Goal: Task Accomplishment & Management: Complete application form

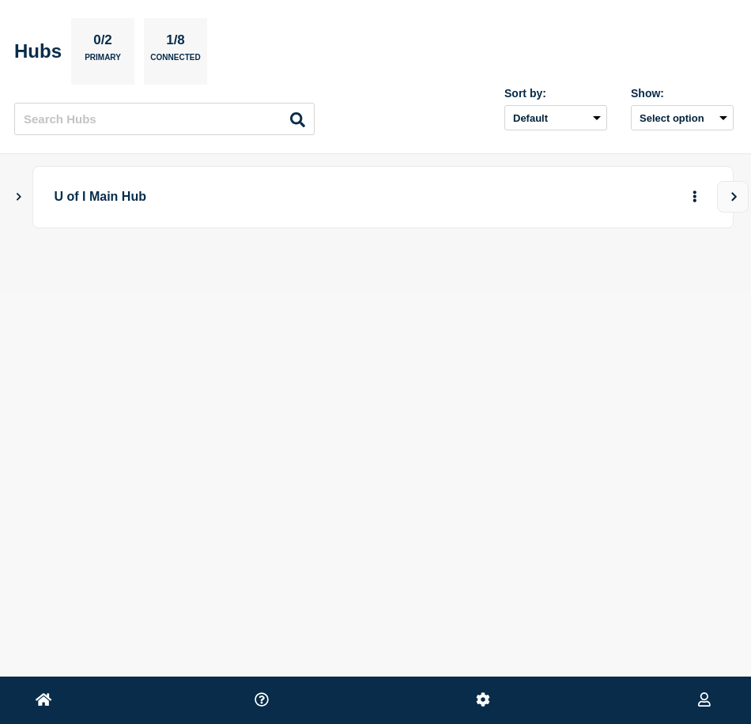
click at [19, 201] on button "Show Connected Hubs" at bounding box center [19, 197] width 8 height 12
click at [695, 276] on icon "More actions" at bounding box center [694, 276] width 3 height 12
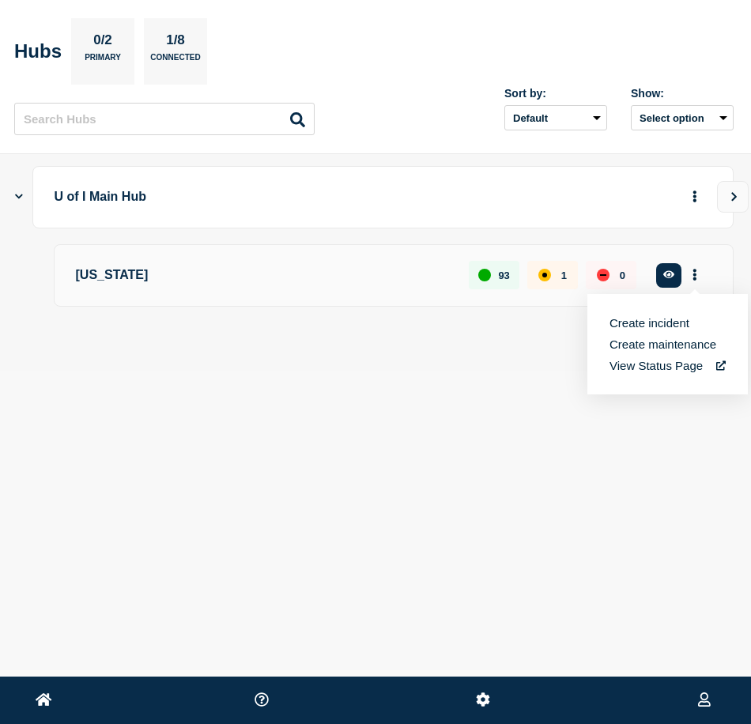
click at [647, 346] on button "Create maintenance" at bounding box center [663, 344] width 107 height 13
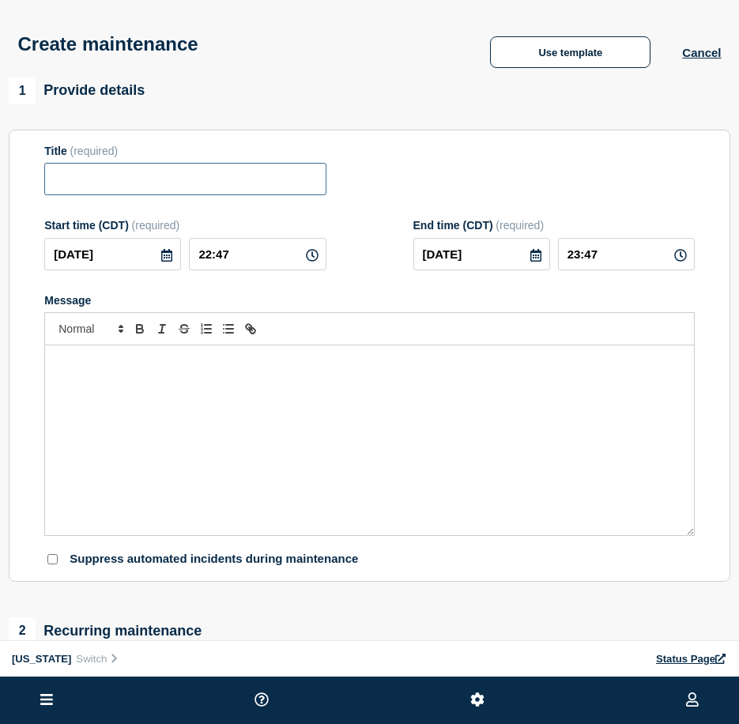
click at [133, 179] on input "Title" at bounding box center [184, 179] width 281 height 32
paste input "AITS HAB Datacenter Network Maintenance"
type input "AITS HAB Datacenter Network Maintenance"
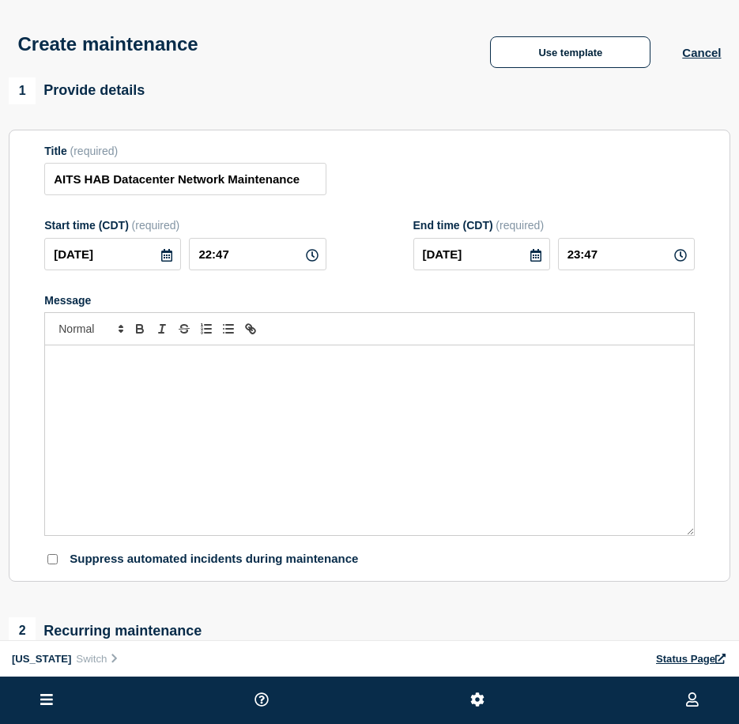
click at [325, 478] on div "Message" at bounding box center [369, 440] width 649 height 190
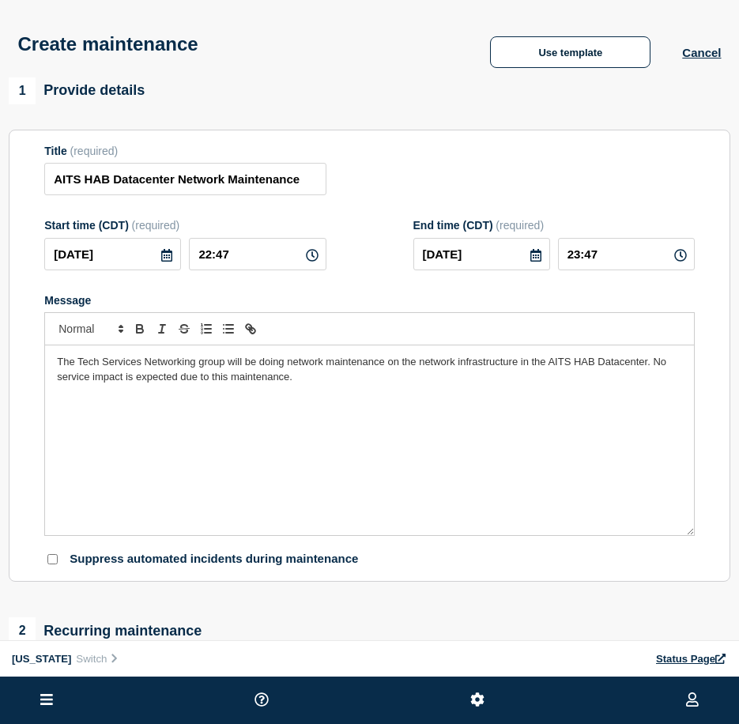
click at [168, 262] on icon at bounding box center [166, 255] width 13 height 13
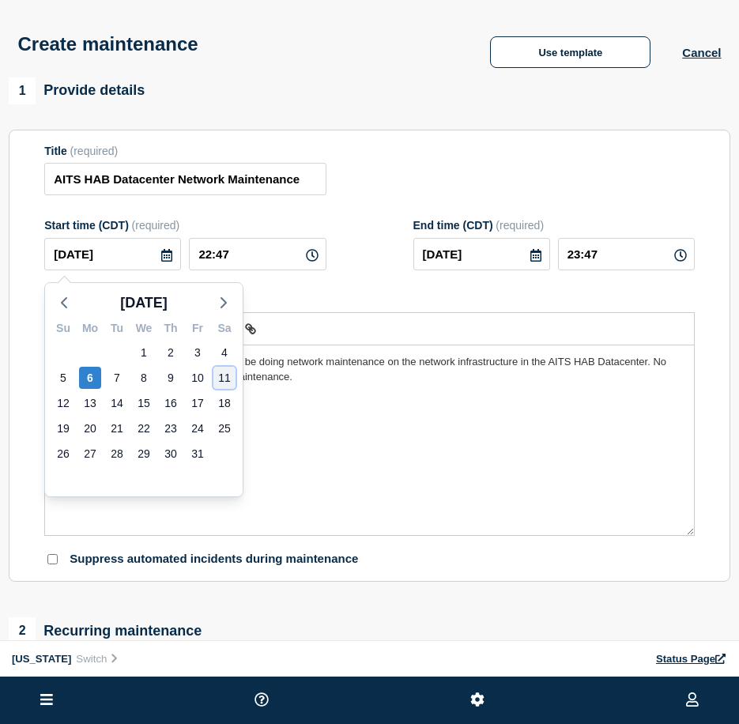
click at [218, 375] on div "11" at bounding box center [224, 378] width 22 height 22
type input "[DATE]"
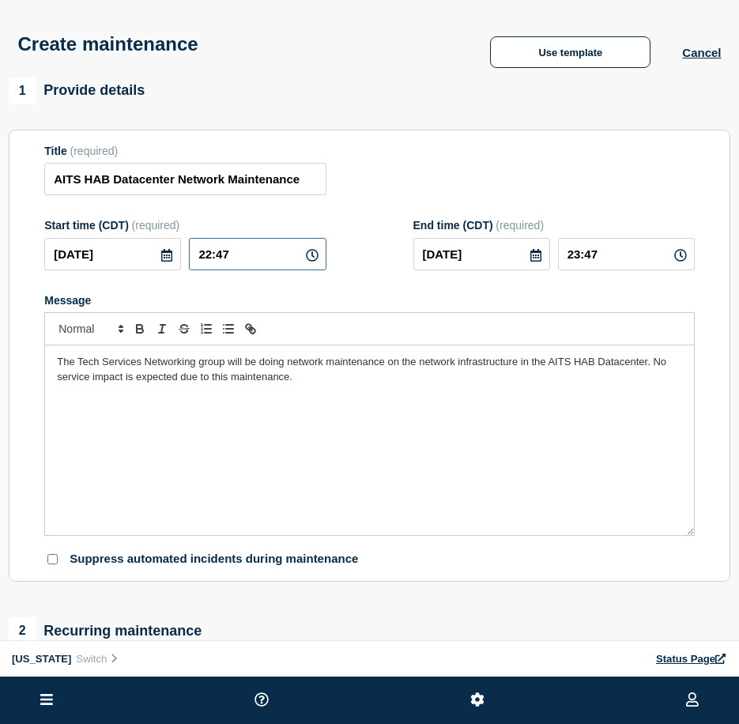
click at [205, 254] on input "22:47" at bounding box center [257, 254] width 137 height 32
type input "06:47"
type input "07:47"
type input "06:00"
click at [577, 259] on input "07:00" at bounding box center [626, 254] width 137 height 32
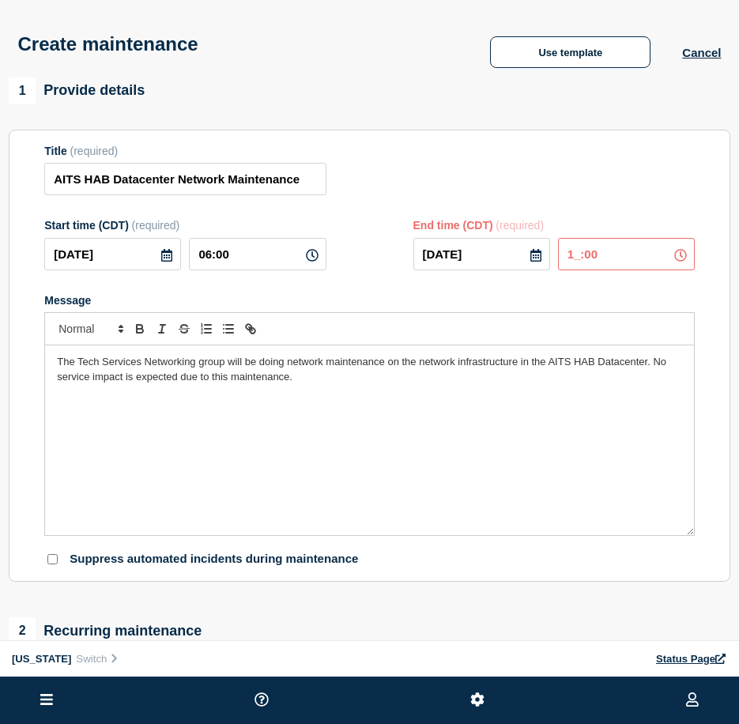
type input "12:00"
click at [556, 179] on div "Title (required) AITS HAB Datacenter Network Maintenance" at bounding box center [369, 170] width 651 height 51
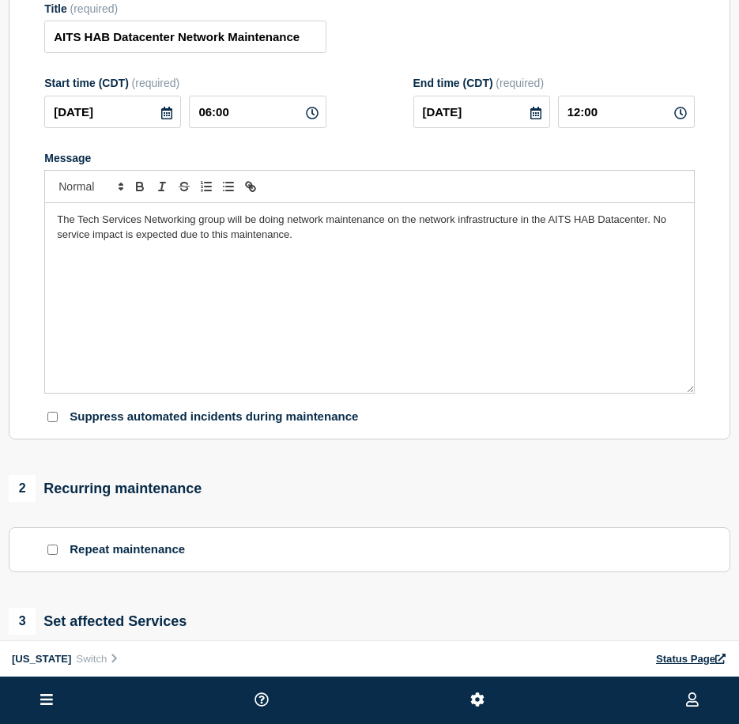
scroll to position [237, 0]
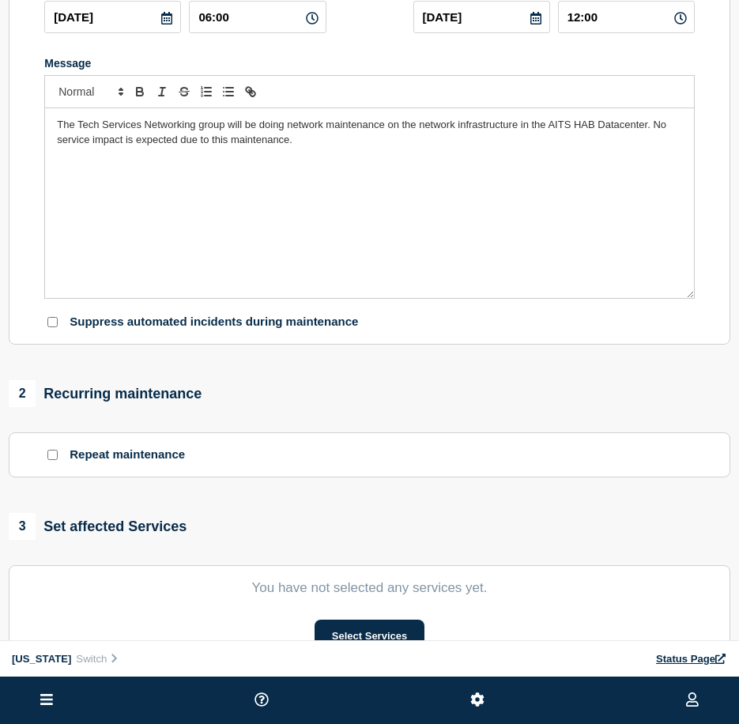
click at [243, 462] on div "Repeat maintenance" at bounding box center [369, 454] width 651 height 15
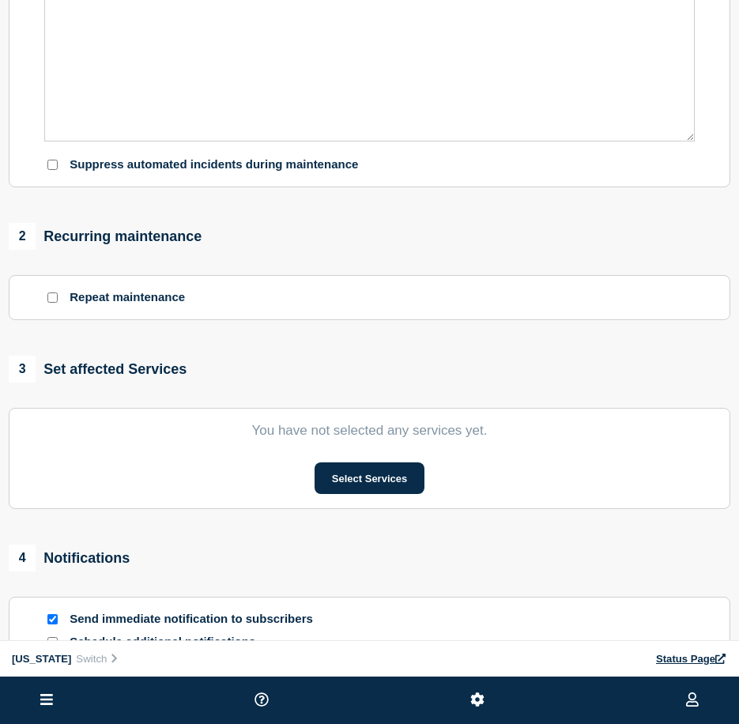
scroll to position [553, 0]
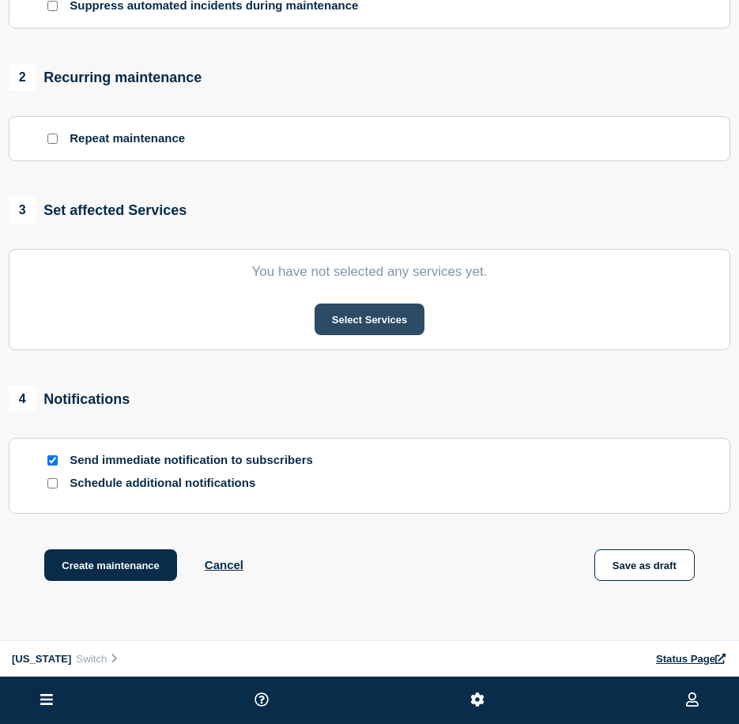
click at [378, 315] on button "Select Services" at bounding box center [370, 320] width 110 height 32
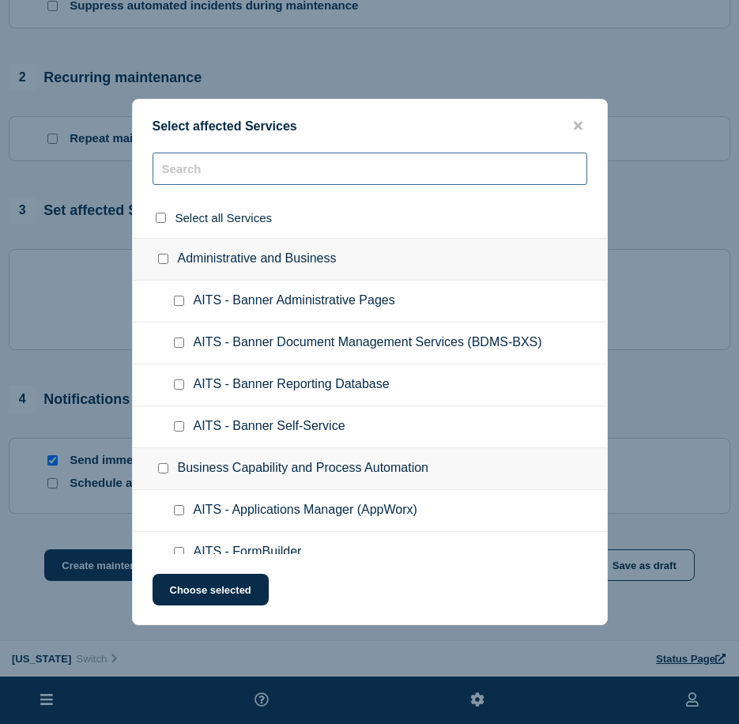
click at [281, 173] on input "text" at bounding box center [370, 169] width 435 height 32
type input "A"
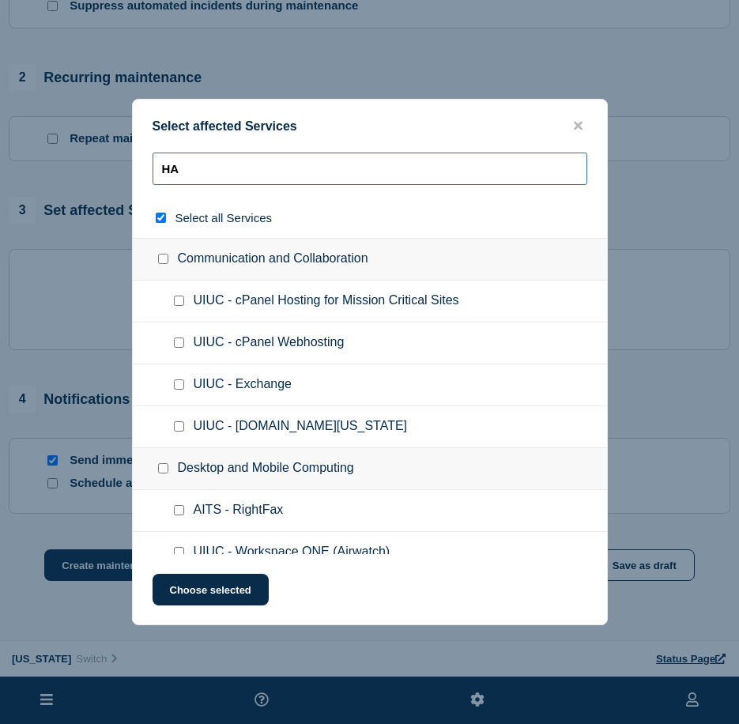
type input "HAB"
checkbox input "true"
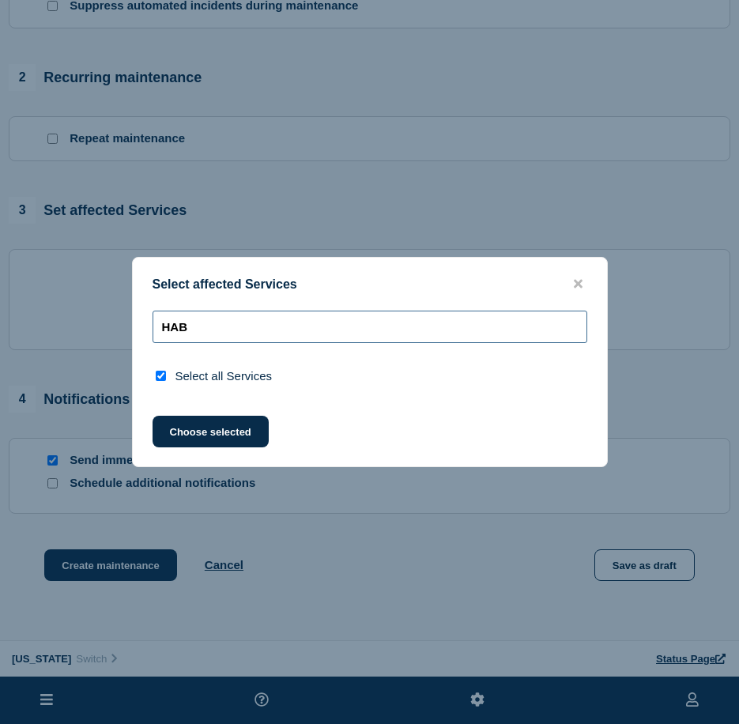
type input "HA"
checkbox input "false"
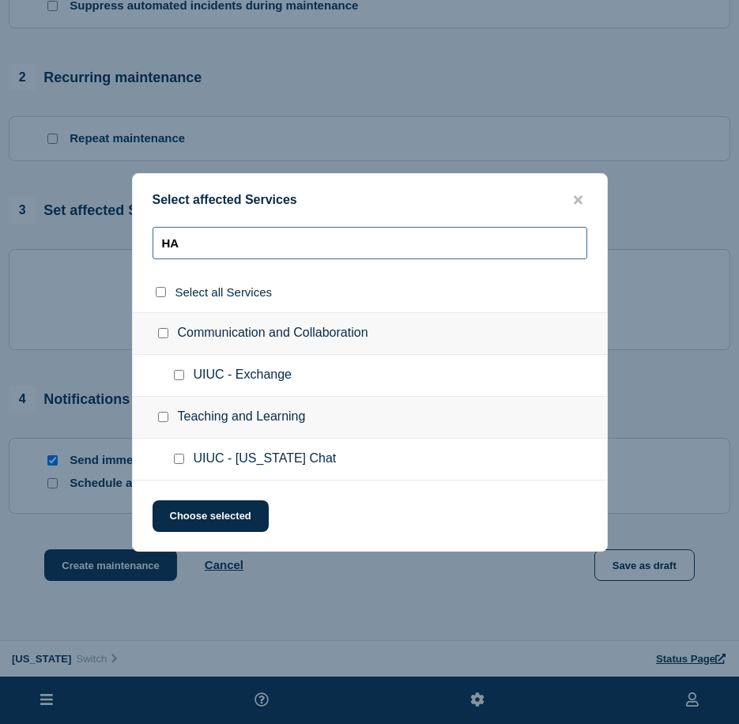
type input "H"
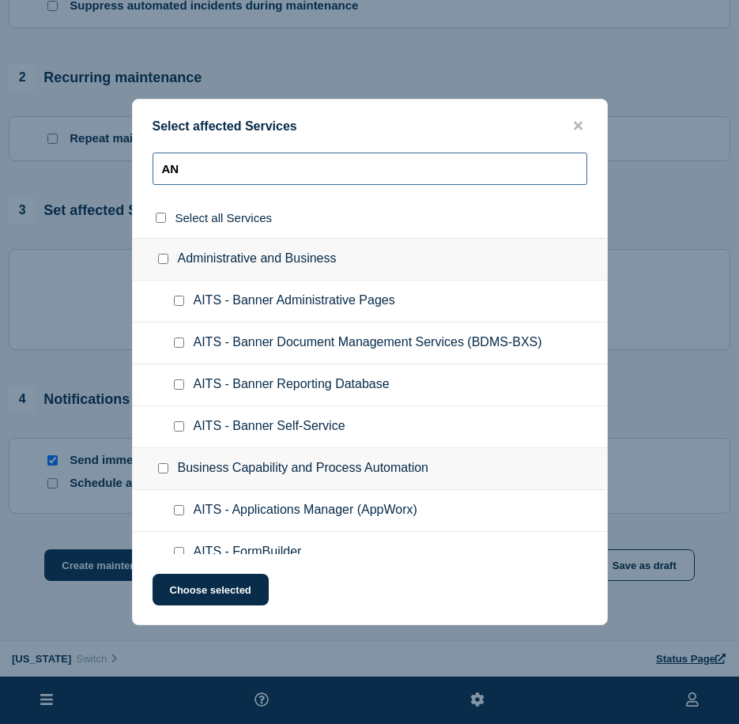
type input "A"
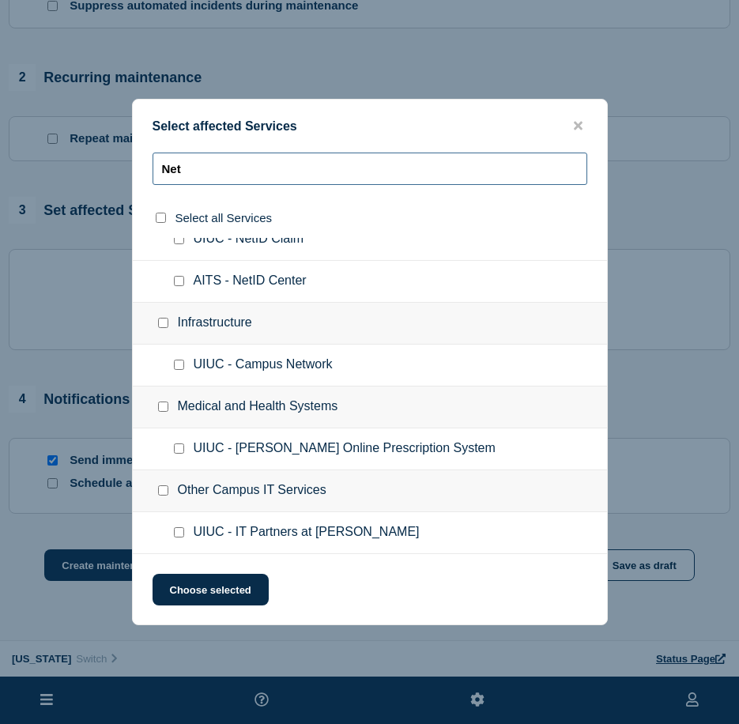
scroll to position [0, 0]
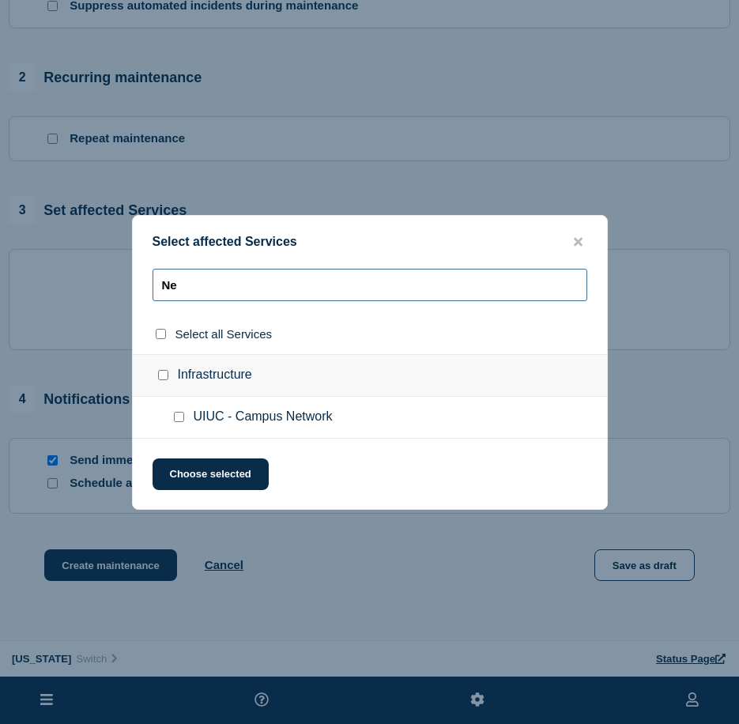
type input "N"
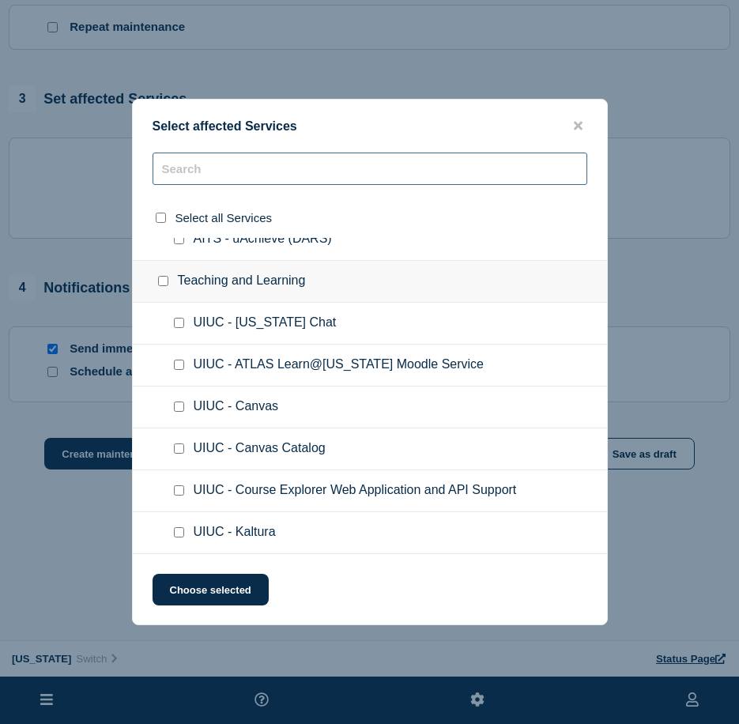
scroll to position [669, 0]
click at [578, 123] on icon "close button" at bounding box center [578, 125] width 9 height 13
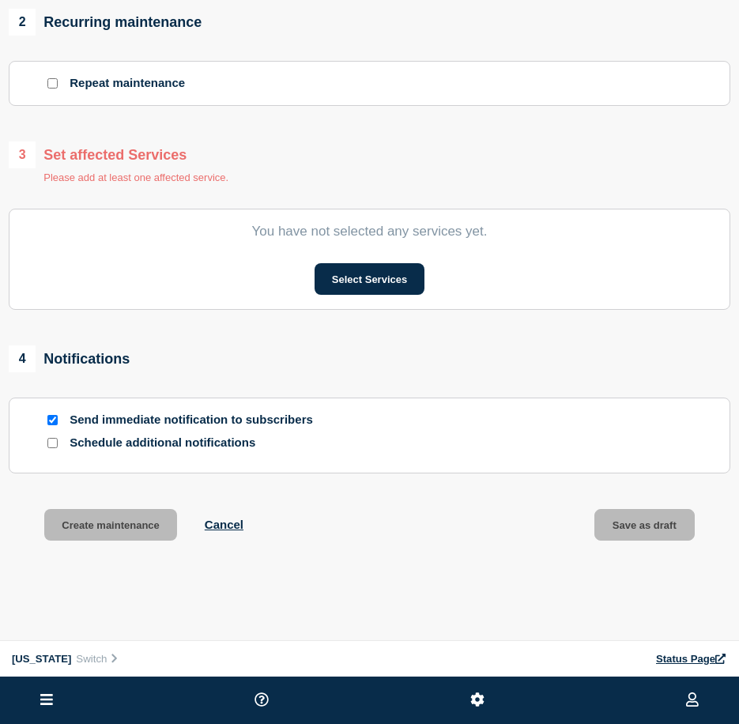
scroll to position [432, 0]
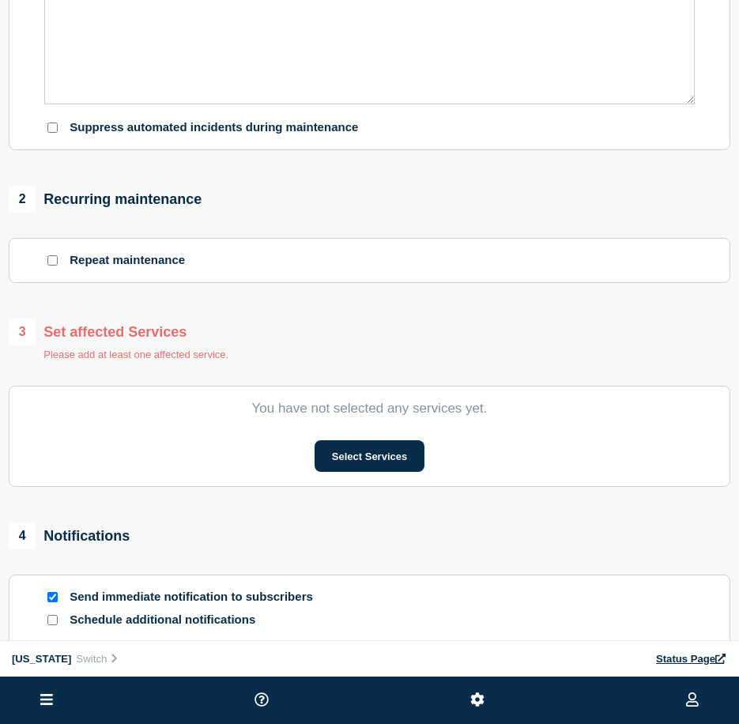
click at [319, 333] on div "3 Set affected Services Please add at least one affected service." at bounding box center [370, 340] width 722 height 42
click at [163, 329] on div "3 Set affected Services" at bounding box center [119, 332] width 220 height 27
click at [364, 459] on button "Select Services" at bounding box center [370, 456] width 110 height 32
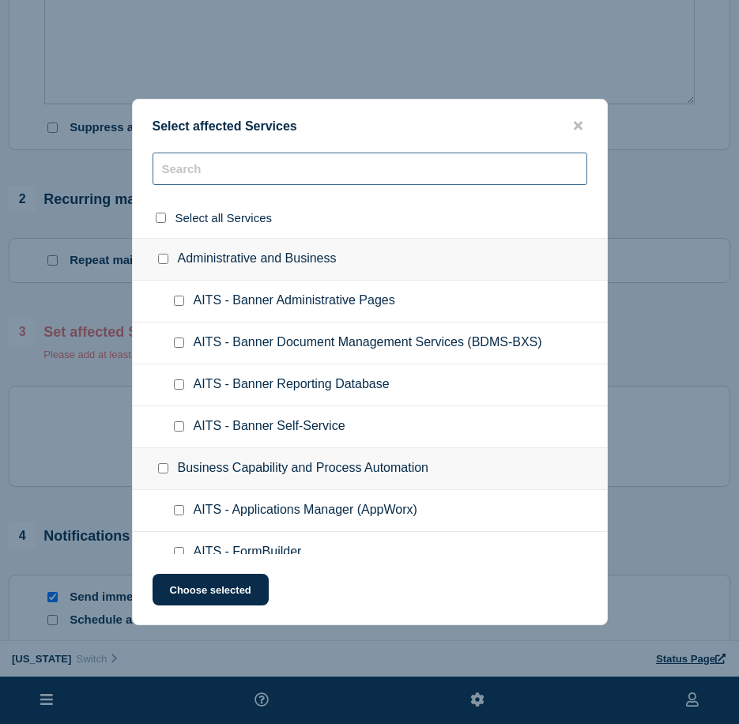
click at [244, 166] on input "text" at bounding box center [370, 169] width 435 height 32
type input "ICC"
checkbox input "true"
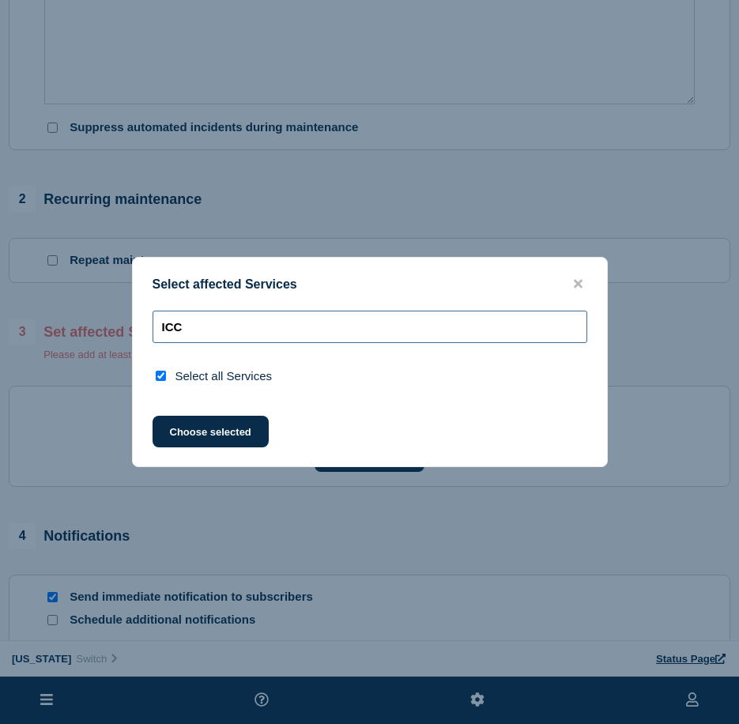
type input "IC"
checkbox input "false"
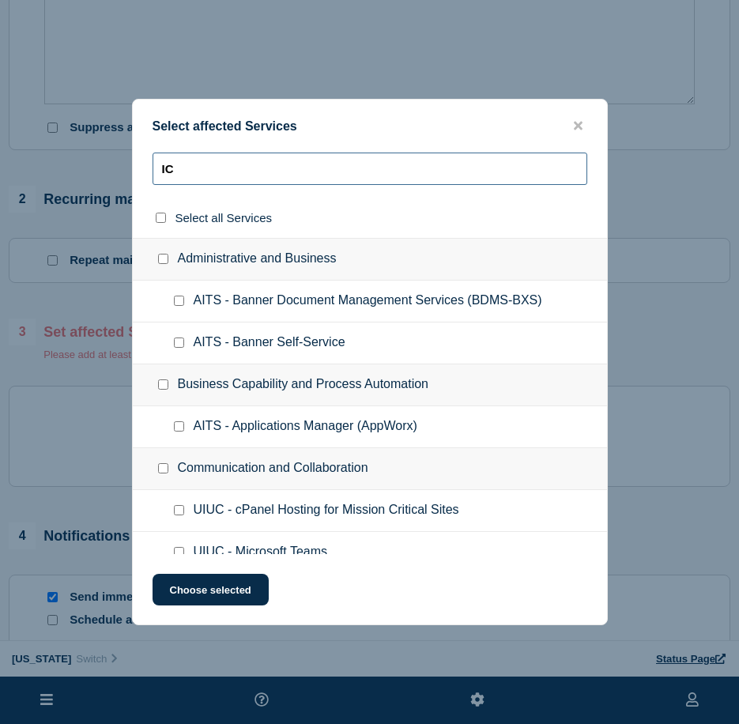
type input "I"
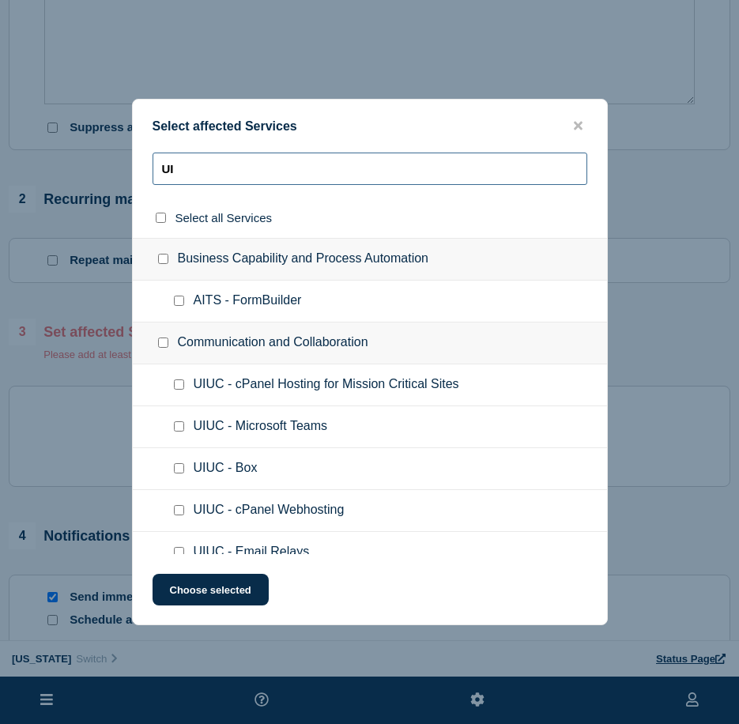
type input "U"
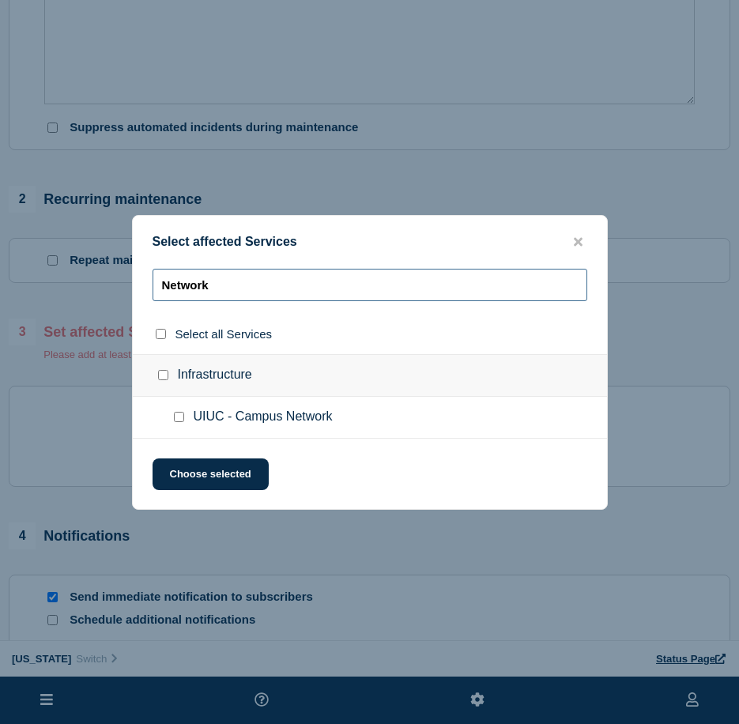
type input "Network"
click at [164, 379] on input "Infrastructure checkbox" at bounding box center [163, 375] width 10 height 10
checkbox input "true"
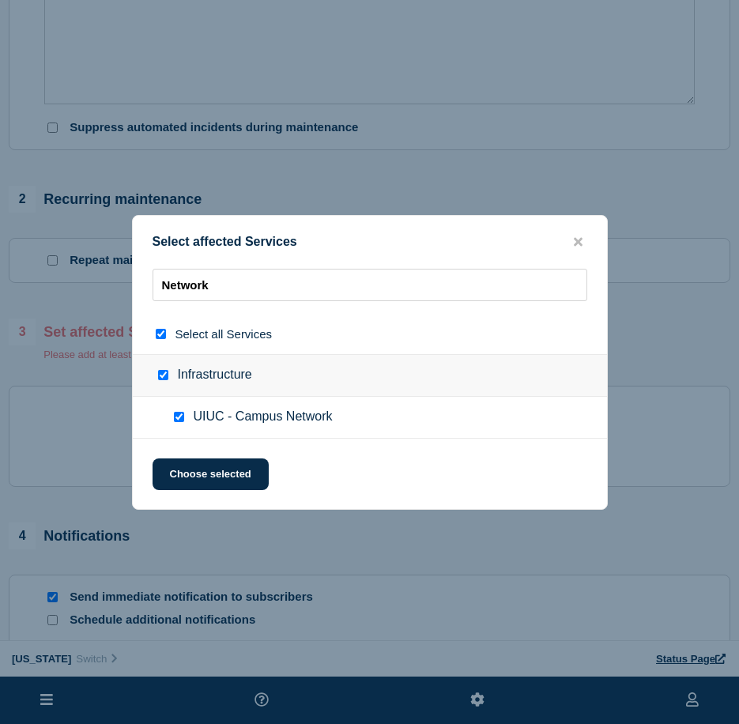
checkbox input "true"
click at [164, 379] on input "Infrastructure checkbox" at bounding box center [163, 375] width 10 height 10
checkbox input "false"
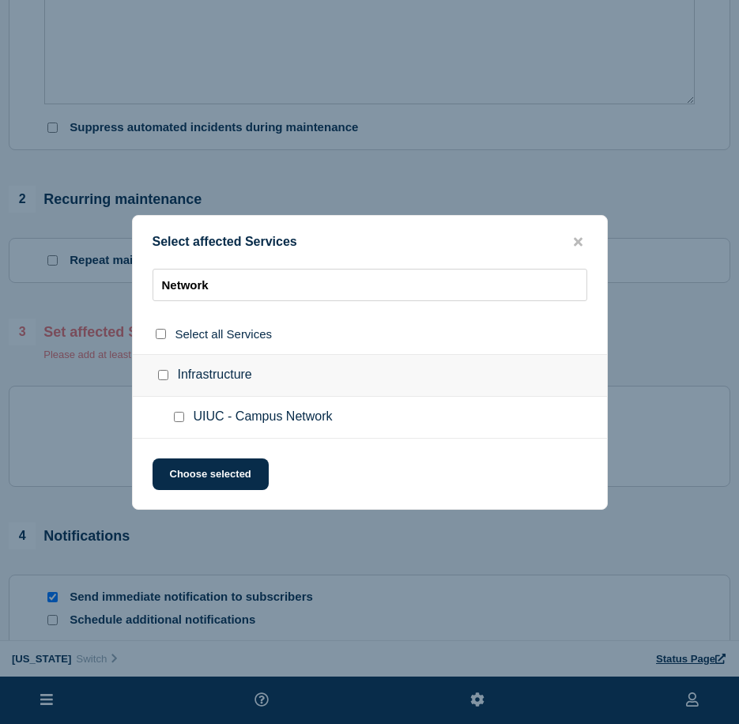
click at [179, 416] on input "UIUC - Campus Network checkbox" at bounding box center [179, 417] width 10 height 10
checkbox input "true"
click at [210, 476] on button "Choose selected" at bounding box center [211, 475] width 116 height 32
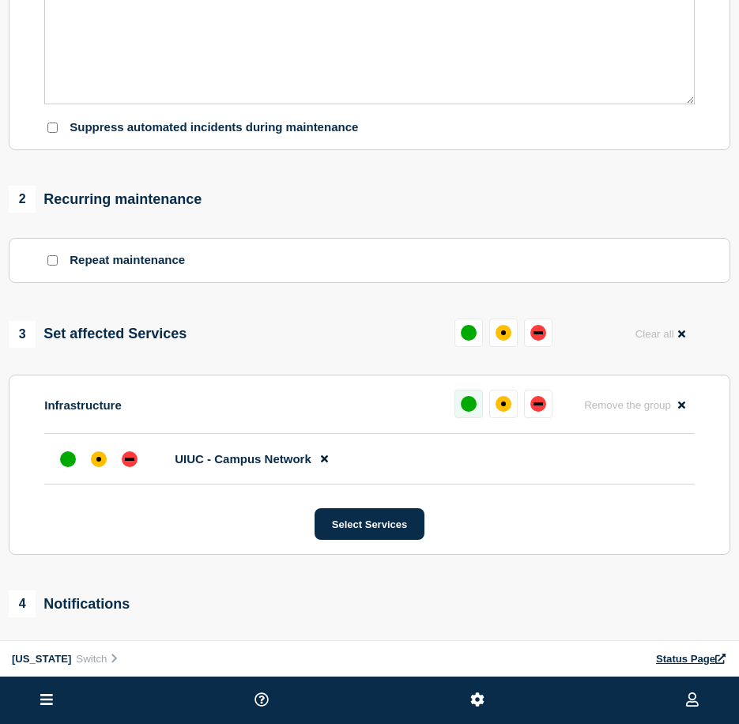
click at [473, 411] on div "up" at bounding box center [469, 404] width 16 height 16
click at [76, 464] on div at bounding box center [68, 459] width 28 height 28
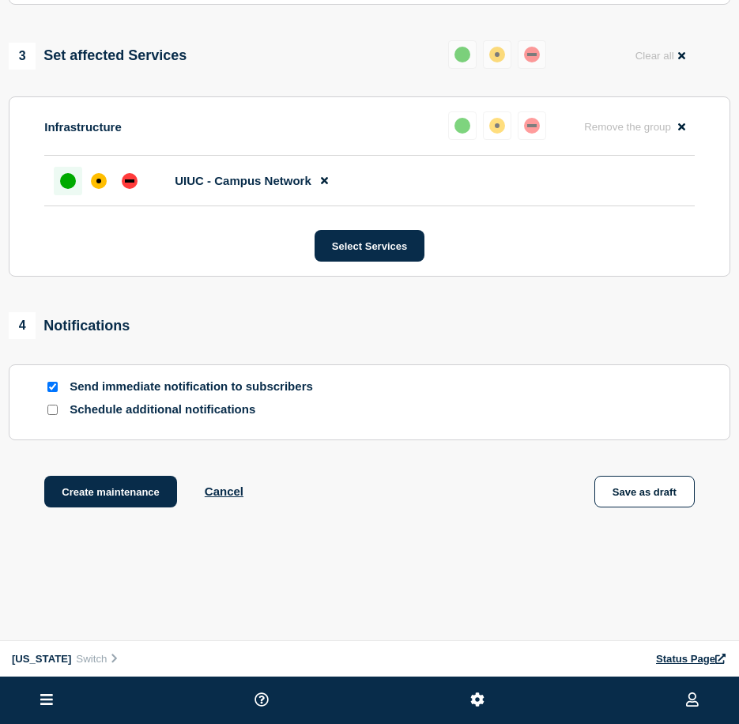
scroll to position [712, 0]
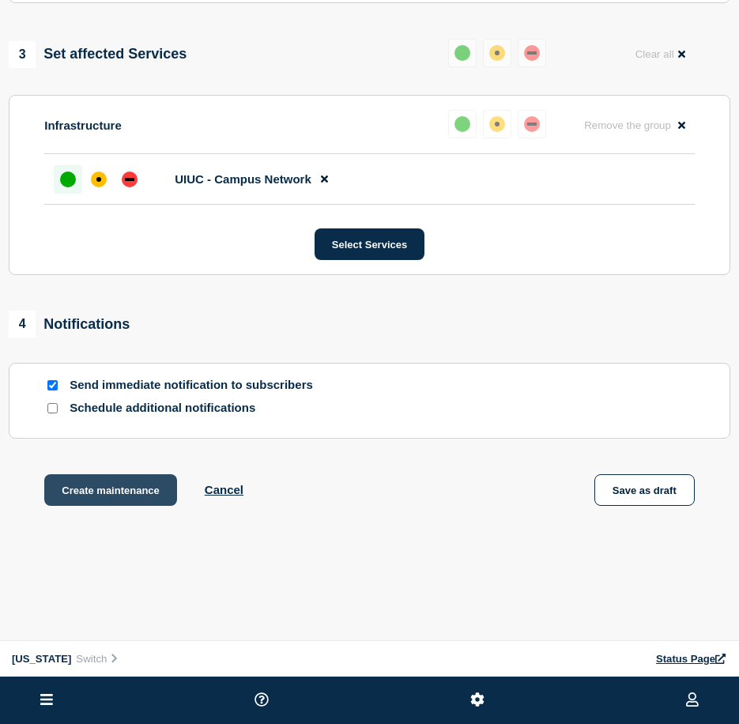
click at [142, 496] on button "Create maintenance" at bounding box center [110, 490] width 133 height 32
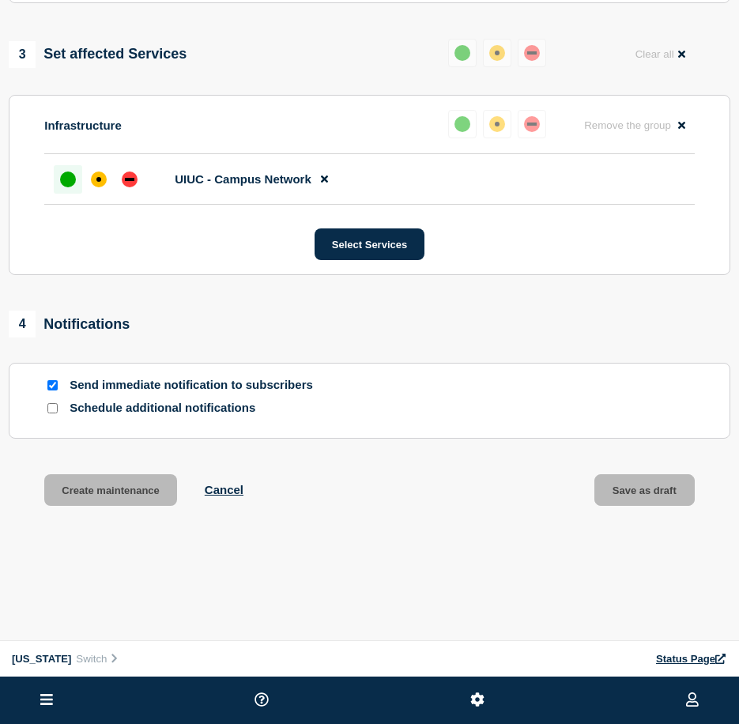
scroll to position [746, 0]
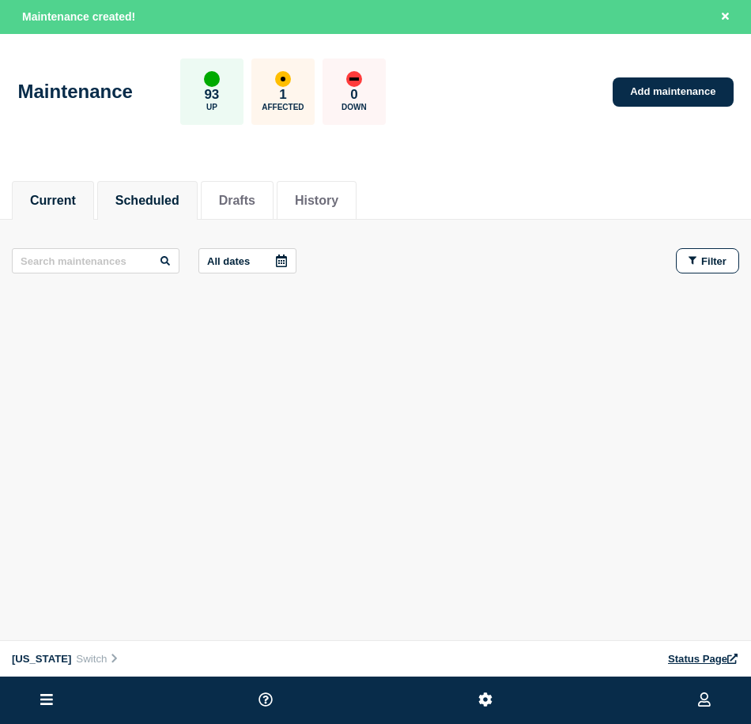
click at [167, 203] on button "Scheduled" at bounding box center [147, 201] width 64 height 14
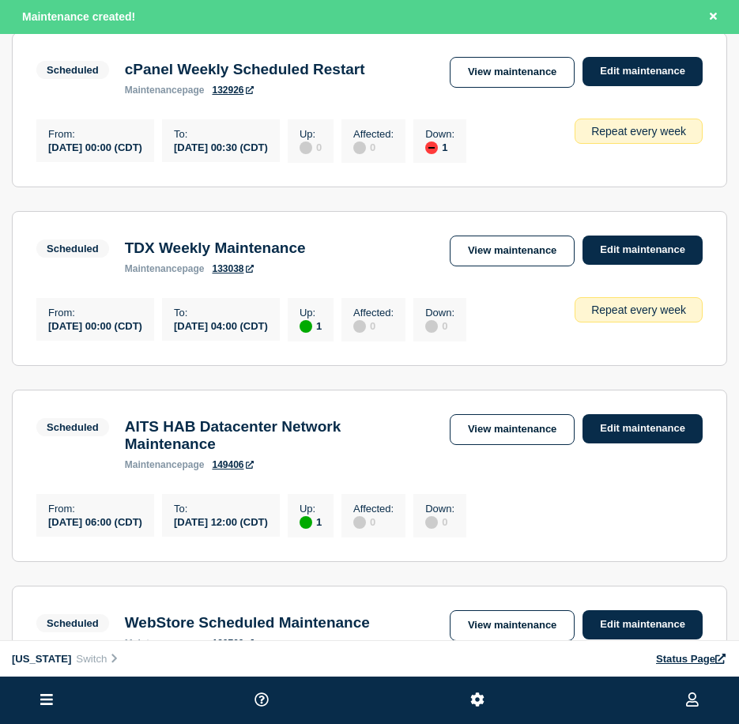
scroll to position [632, 0]
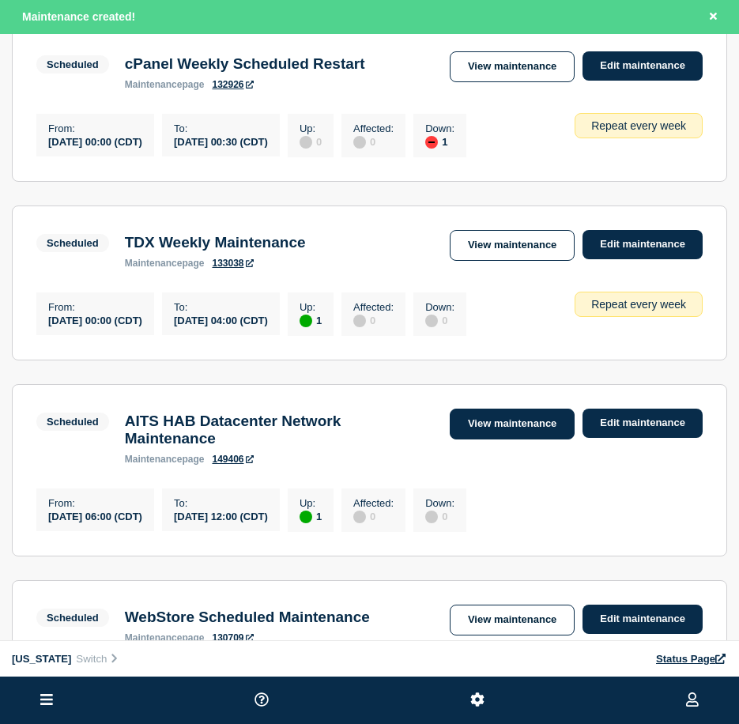
click at [498, 440] on link "View maintenance" at bounding box center [512, 424] width 125 height 31
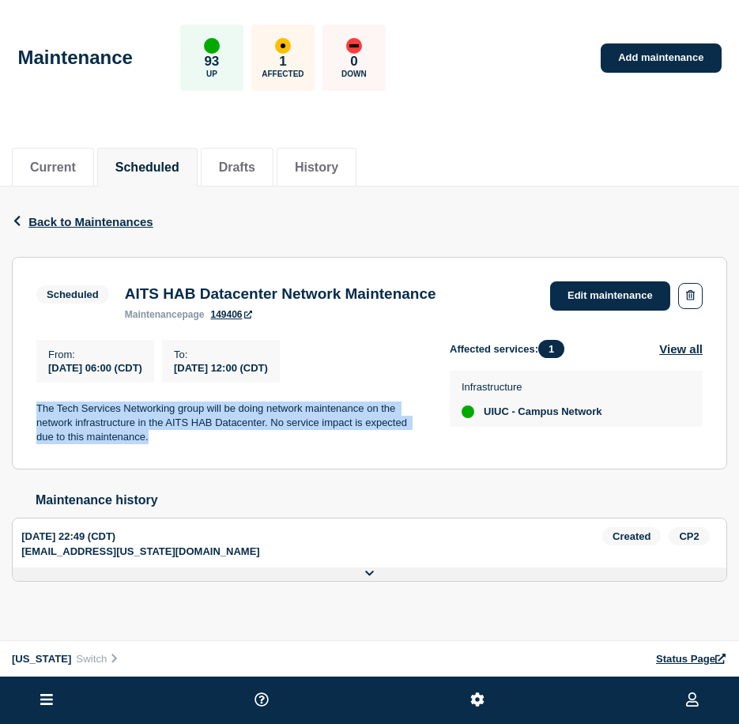
drag, startPoint x: 38, startPoint y: 410, endPoint x: 176, endPoint y: 451, distance: 143.8
click at [176, 451] on section "Scheduled AITS HAB Datacenter Network Maintenance maintenance page 149406 Edit …" at bounding box center [369, 363] width 715 height 213
copy p "The Tech Services Networking group will be doing network maintenance on the net…"
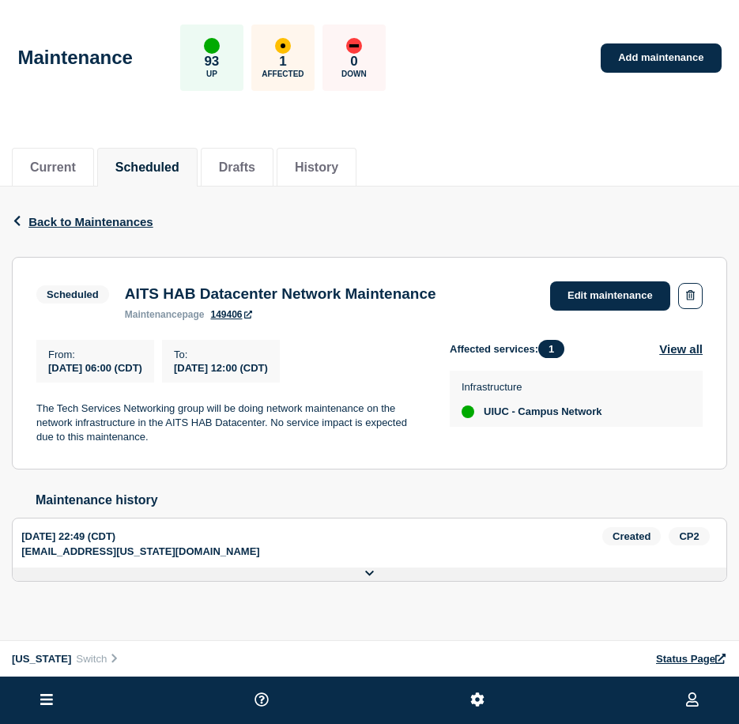
click at [470, 124] on header "Maintenance 93 Up 1 Affected 0 Down Add maintenance" at bounding box center [369, 66] width 739 height 132
